Goal: Use online tool/utility: Utilize a website feature to perform a specific function

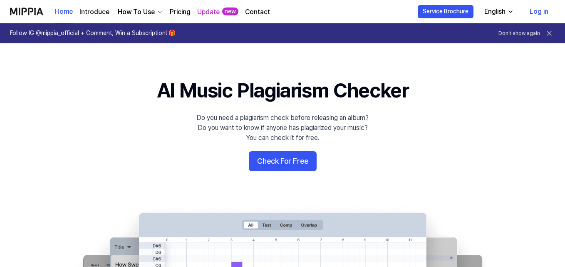
click at [278, 165] on button "Check For Free" at bounding box center [283, 161] width 68 height 20
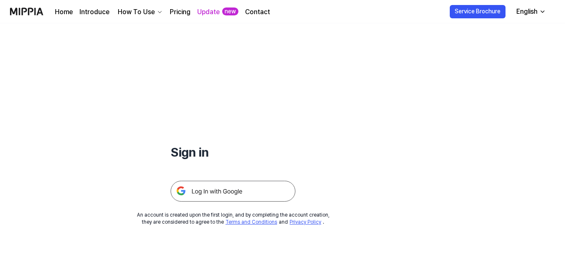
click at [240, 192] on img at bounding box center [233, 191] width 125 height 21
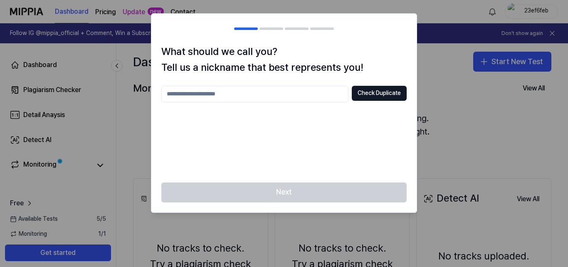
click at [260, 97] on input "text" at bounding box center [254, 94] width 187 height 17
type input "****"
click at [379, 92] on button "Check Duplicate" at bounding box center [379, 93] width 55 height 15
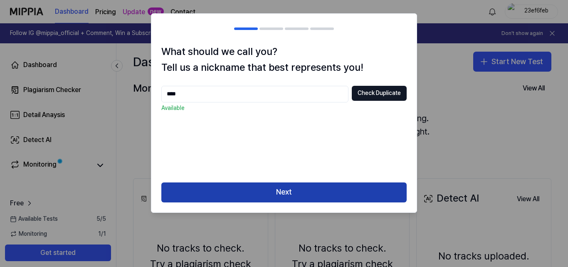
click at [282, 184] on button "Next" at bounding box center [284, 192] width 246 height 20
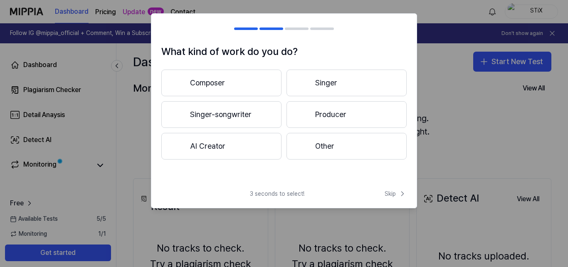
click at [327, 78] on button "Singer" at bounding box center [347, 82] width 120 height 27
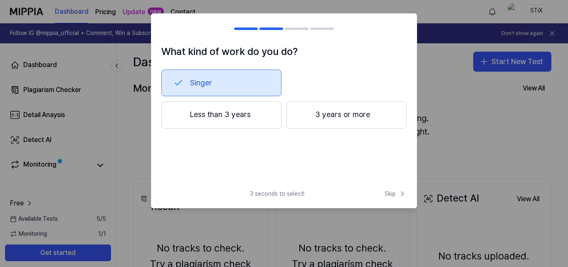
click at [352, 113] on button "3 years or more" at bounding box center [347, 114] width 120 height 27
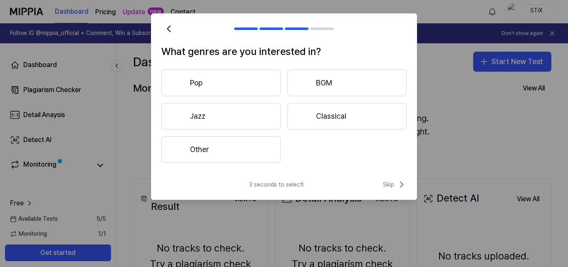
click at [238, 151] on button "Other" at bounding box center [220, 149] width 119 height 27
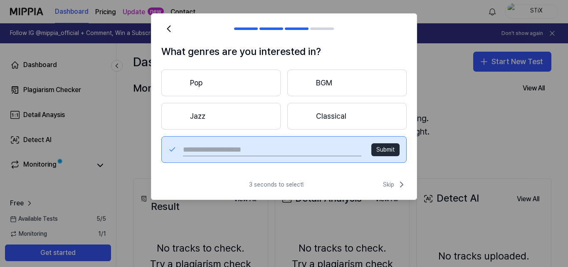
click at [312, 152] on input "text" at bounding box center [272, 149] width 179 height 13
click at [170, 77] on button "Pop" at bounding box center [220, 82] width 119 height 27
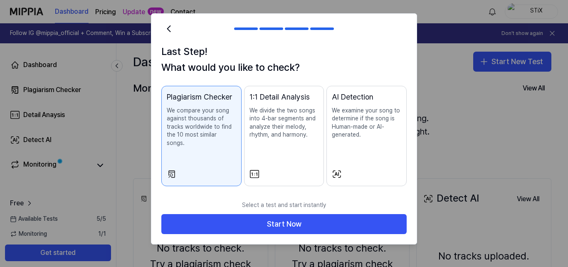
click at [382, 156] on button "AI Detection We examine your song to determine if the song is Human-made or AI-…" at bounding box center [367, 136] width 80 height 100
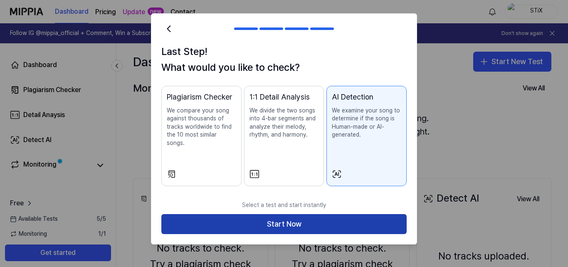
click at [321, 223] on button "Start Now" at bounding box center [284, 224] width 246 height 20
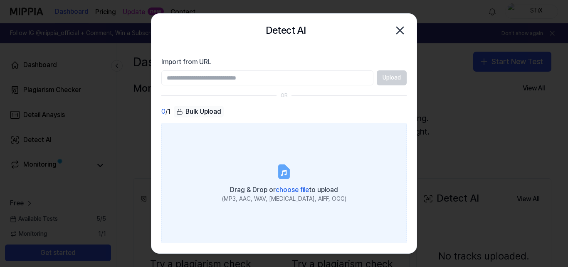
click at [297, 185] on div "Drag & Drop or choose file to upload" at bounding box center [284, 189] width 124 height 12
click at [0, 0] on input "Drag & Drop or choose file to upload (MP3, AAC, WAV, FLAC, AIFF, OGG)" at bounding box center [0, 0] width 0 height 0
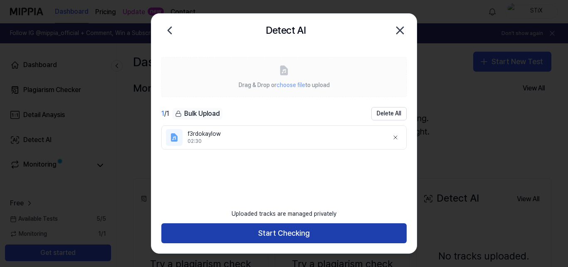
click at [300, 243] on button "Start Checking" at bounding box center [284, 233] width 246 height 20
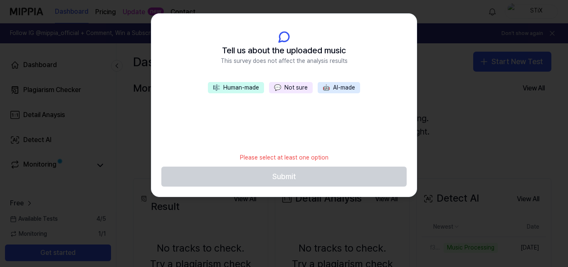
click at [304, 88] on button "💬 Not sure" at bounding box center [291, 88] width 44 height 12
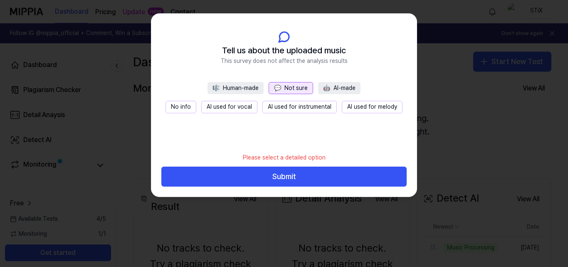
click at [174, 104] on button "No info" at bounding box center [181, 107] width 31 height 12
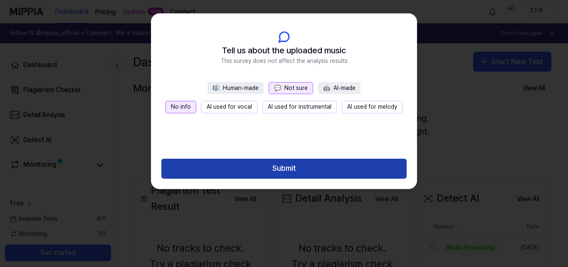
click at [285, 171] on button "Submit" at bounding box center [284, 169] width 246 height 20
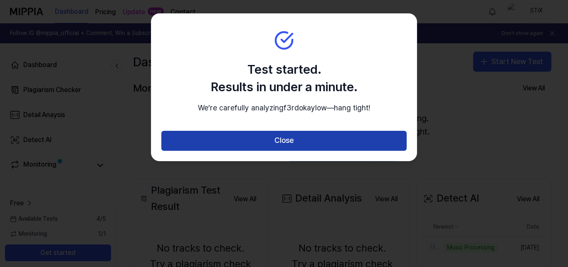
click at [298, 144] on button "Close" at bounding box center [284, 141] width 246 height 20
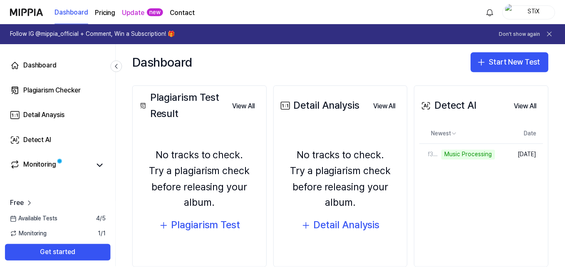
scroll to position [110, 0]
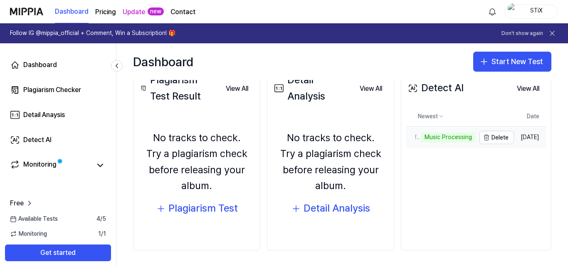
click at [439, 141] on div "Music Processing" at bounding box center [449, 137] width 54 height 10
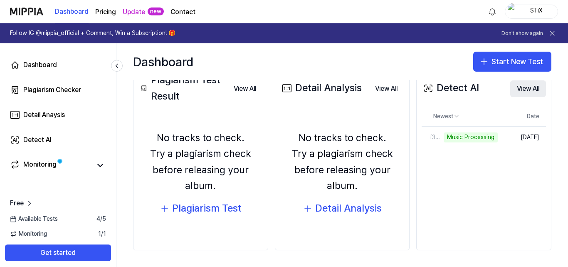
click at [523, 85] on button "View All" at bounding box center [529, 88] width 36 height 17
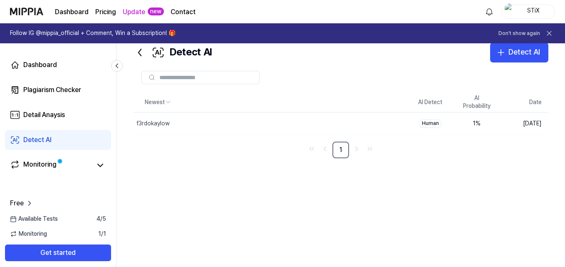
scroll to position [25, 0]
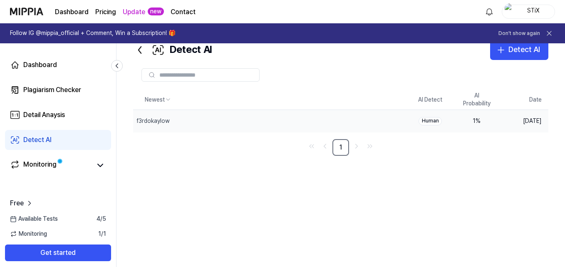
click at [427, 119] on div "Human" at bounding box center [430, 121] width 23 height 8
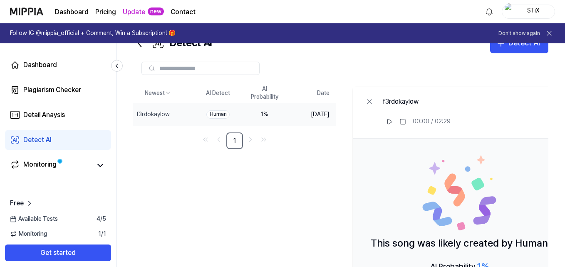
scroll to position [33, 0]
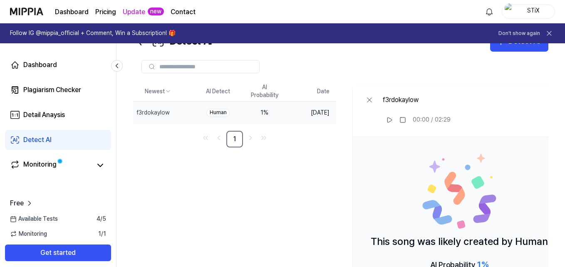
click at [230, 109] on div "Human" at bounding box center [217, 113] width 23 height 8
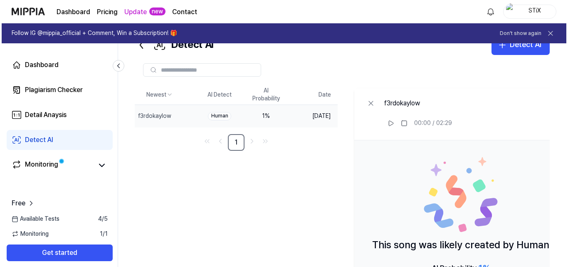
scroll to position [0, 0]
